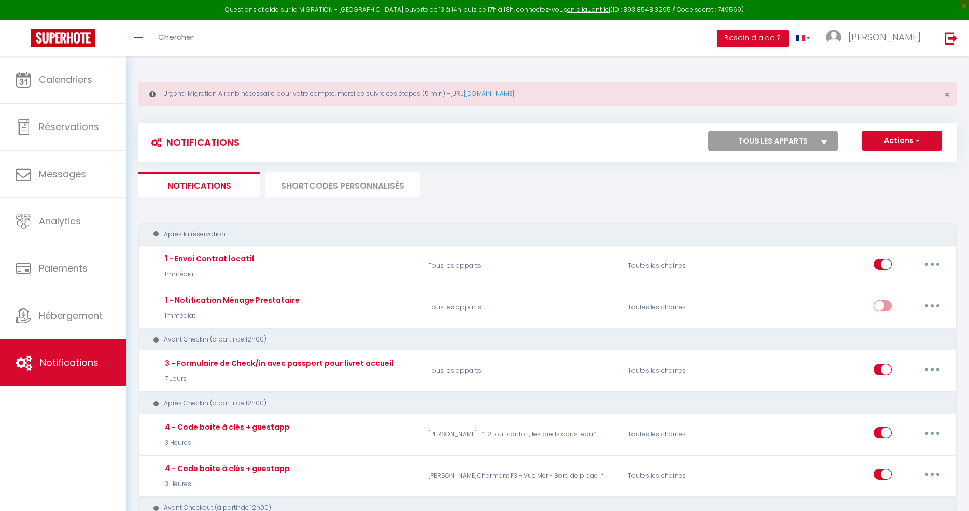
select select "3"
select select "3 Heures"
select select "if_booking_is_paid"
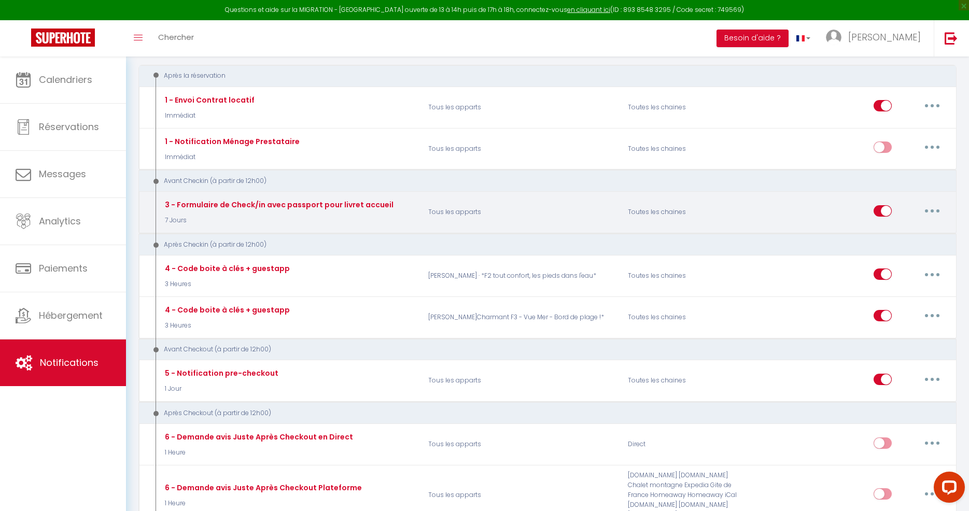
scroll to position [159, 0]
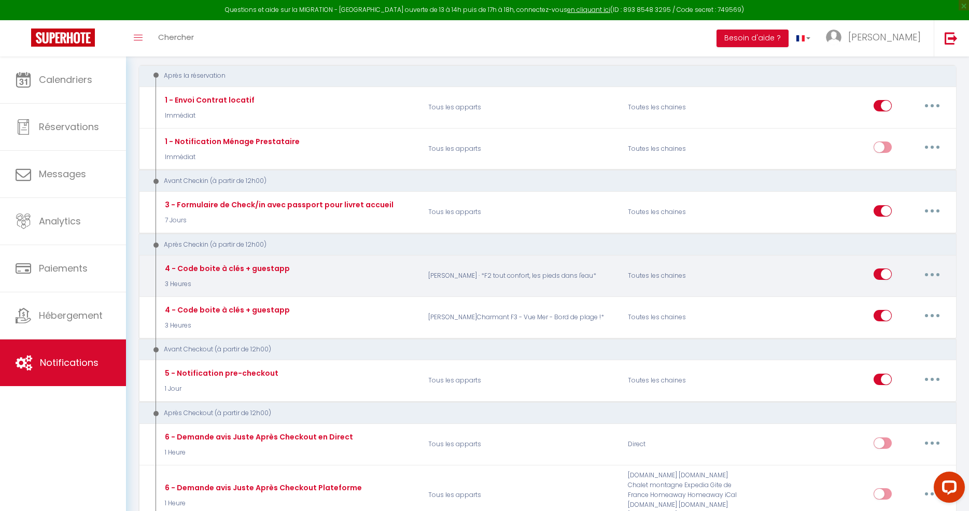
click at [928, 271] on button "button" at bounding box center [932, 274] width 29 height 17
click at [880, 298] on link "Editer" at bounding box center [905, 298] width 77 height 18
checkbox input "true"
checkbox input "false"
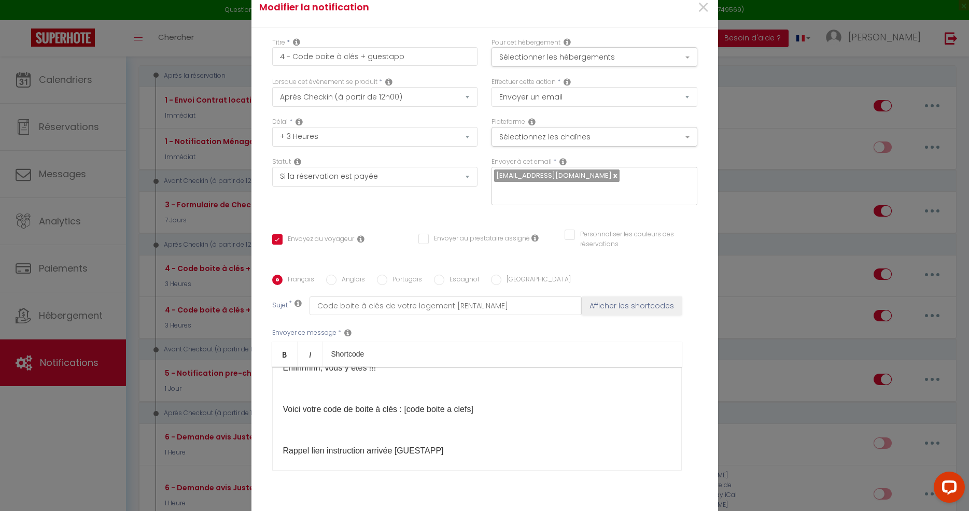
scroll to position [0, 0]
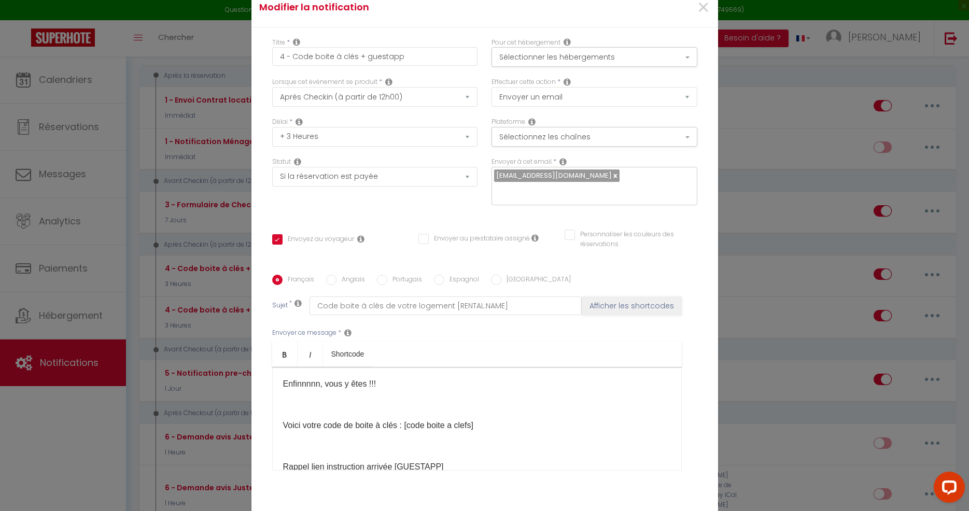
click at [492, 430] on p "Voici votre code de boite à clés : [code boite a clefs]​​" at bounding box center [477, 425] width 388 height 12
click at [292, 439] on div "Enfinnnnn, vous y êtes​ !!! Voici votre code de boite à clés : [code boite a cl…" at bounding box center [477, 419] width 410 height 104
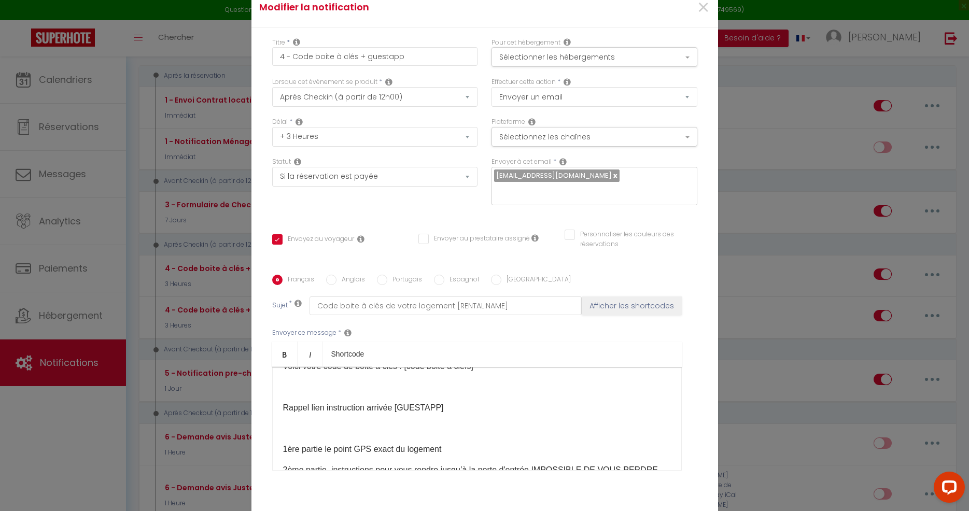
click at [292, 428] on p at bounding box center [477, 428] width 388 height 12
click at [291, 396] on div "Enfinnnnn, vous y êtes​ !!! Voici votre code de boite à clés : [code boite a cl…" at bounding box center [477, 419] width 410 height 104
click at [292, 422] on div "Enfinnnnn, vous y êtes​ !!! Voici votre code de boite à clés : [code boite a cl…" at bounding box center [477, 419] width 410 height 104
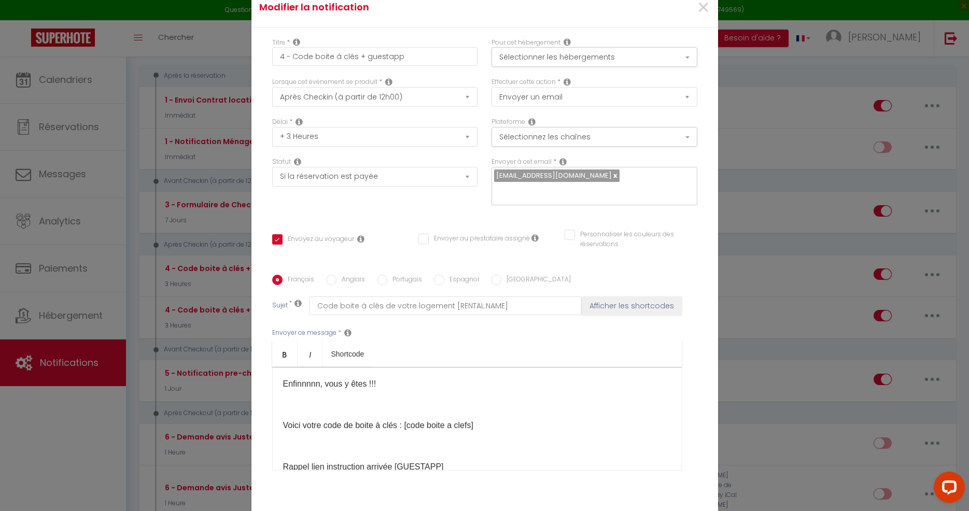
click at [292, 438] on div "Enfinnnnn, vous y êtes​ !!! Voici votre code de boite à clés : [code boite a cl…" at bounding box center [477, 419] width 410 height 104
click at [497, 431] on p "Voici votre code de boite à clés : [code boite a clefs]​​" at bounding box center [477, 425] width 388 height 12
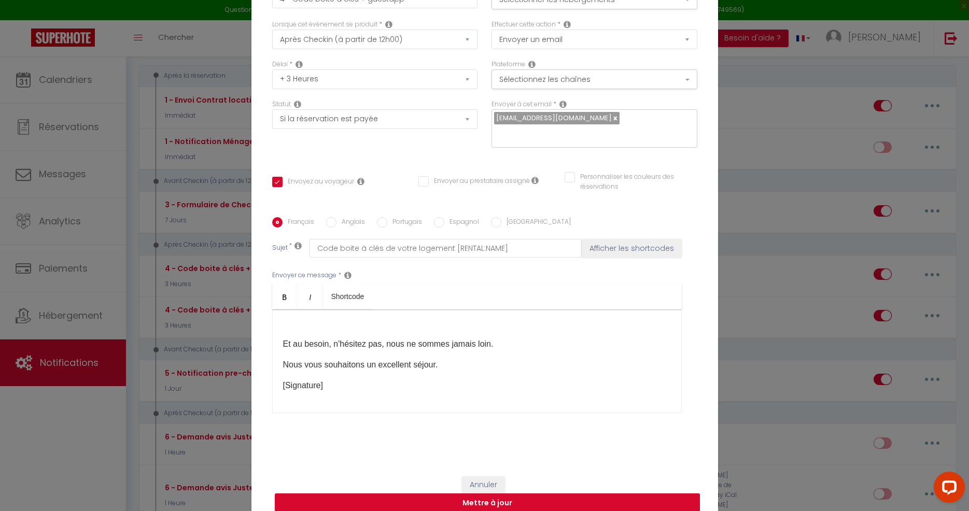
scroll to position [72, 0]
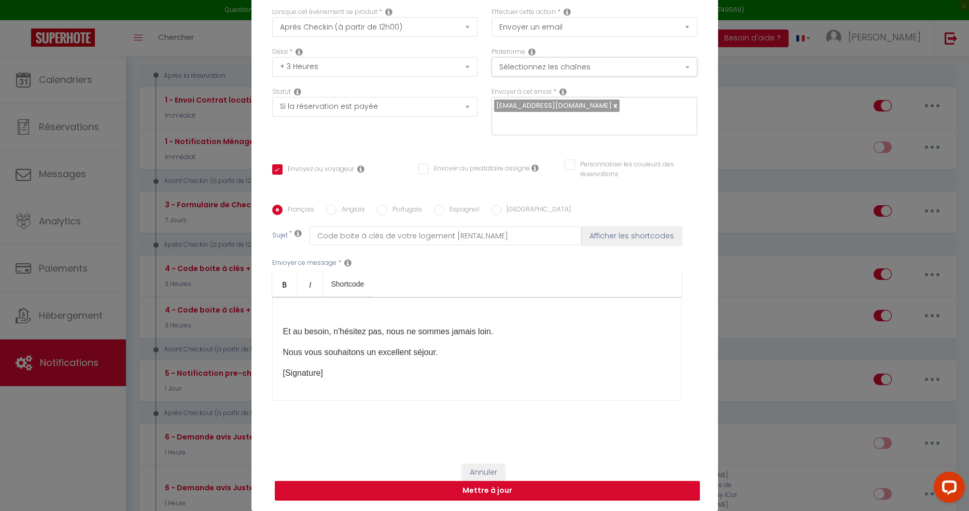
click at [508, 487] on button "Mettre à jour" at bounding box center [487, 491] width 425 height 20
checkbox input "true"
checkbox input "false"
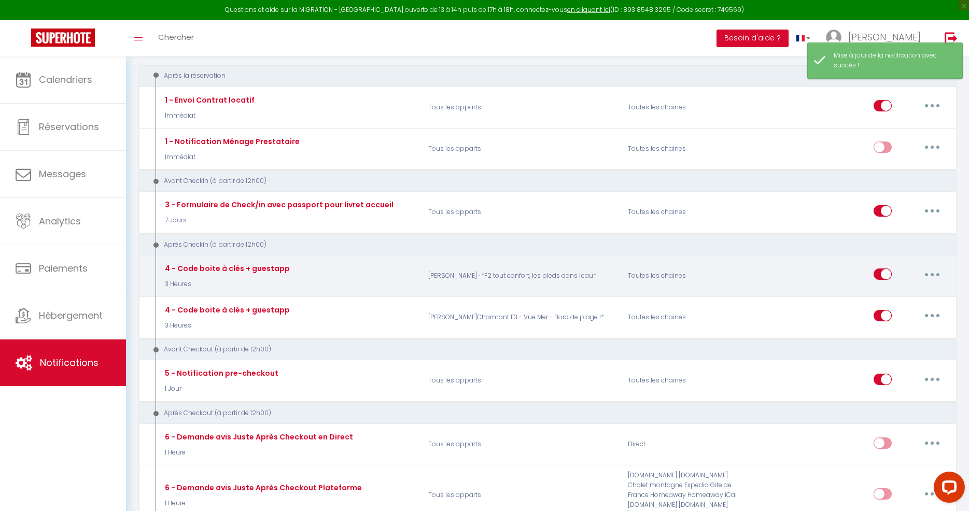
click at [931, 272] on button "button" at bounding box center [932, 274] width 29 height 17
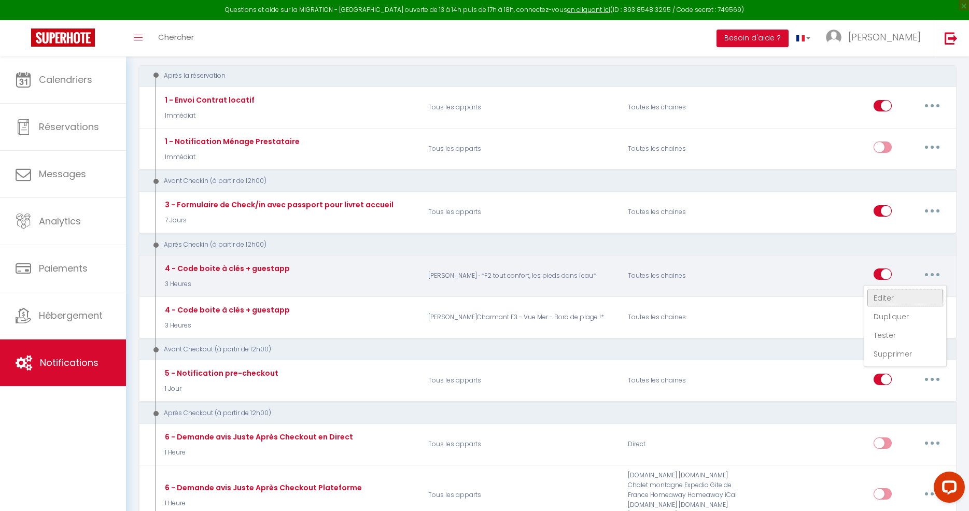
click at [899, 299] on link "Editer" at bounding box center [905, 298] width 77 height 18
type input "4 - Code boite à clés + guestapp"
select select "3"
select select "3 Heures"
select select "if_booking_is_paid"
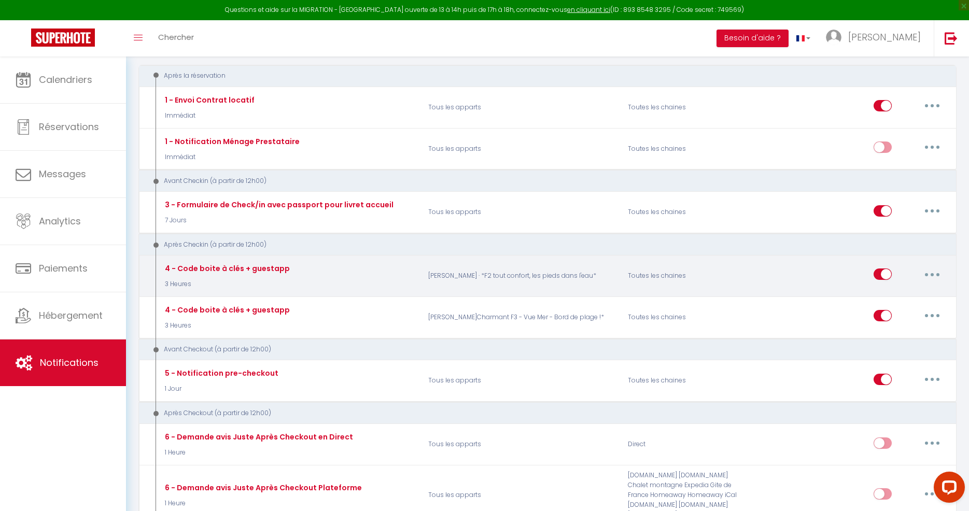
checkbox input "true"
checkbox input "false"
radio input "true"
type input "Code boite à clés de votre logement [RENTAL:NAME]"
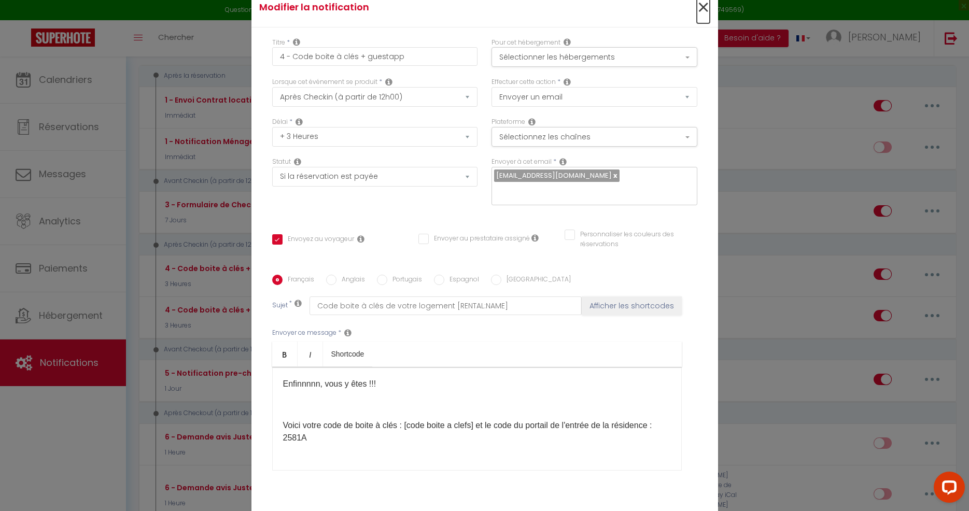
click at [704, 6] on span "×" at bounding box center [703, 7] width 13 height 31
